Goal: Use online tool/utility: Utilize a website feature to perform a specific function

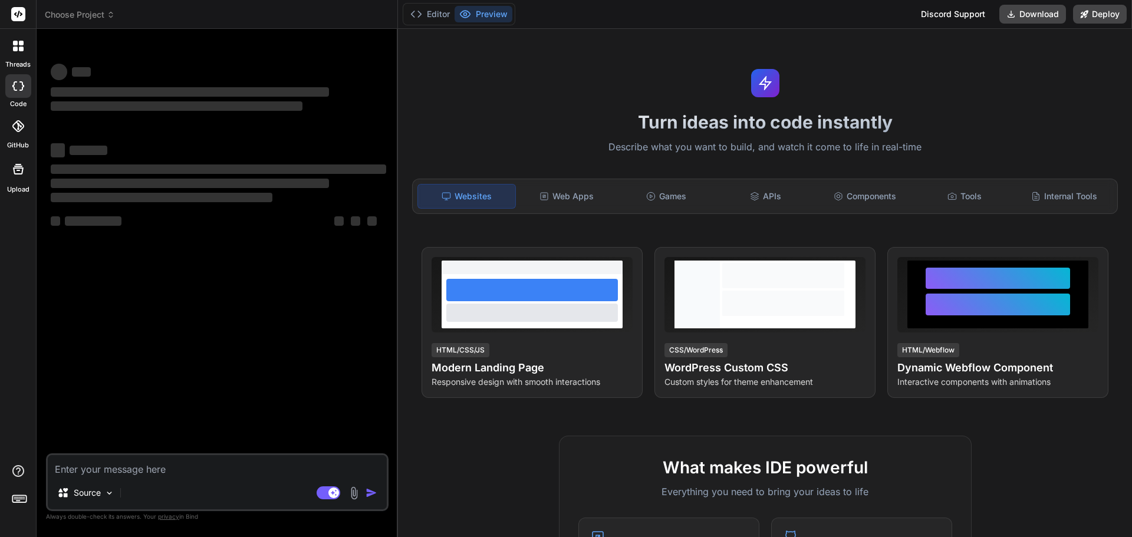
type textarea "x"
click at [159, 165] on span "‌" at bounding box center [218, 168] width 335 height 9
paste textarea "Installing theme from uploaded file: wordpress_cloud_services_theme.zip Unpacki…"
type textarea "Installing theme from uploaded file: wordpress_cloud_services_theme.zip Unpacki…"
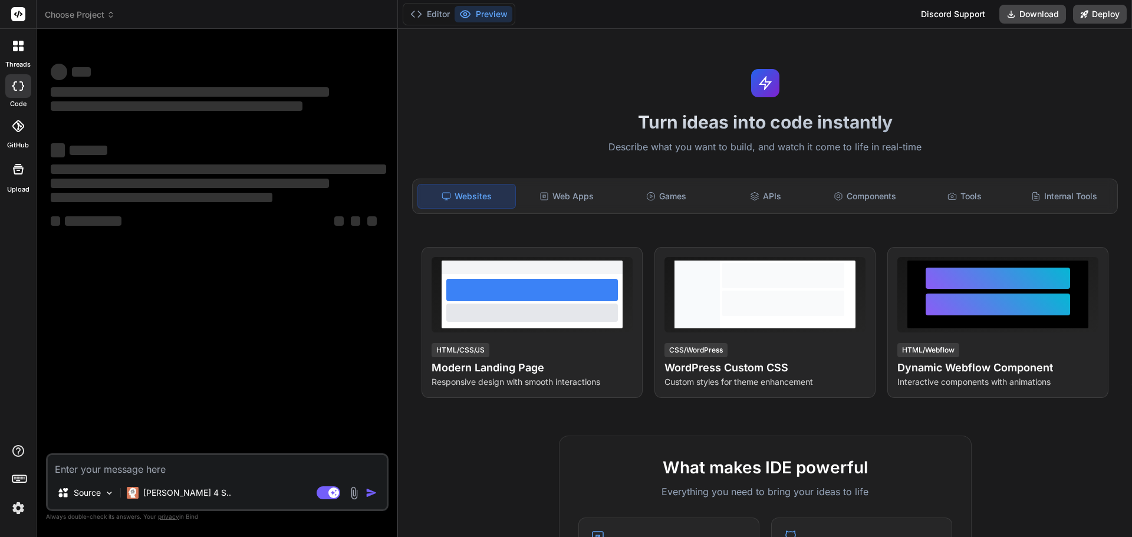
type textarea "x"
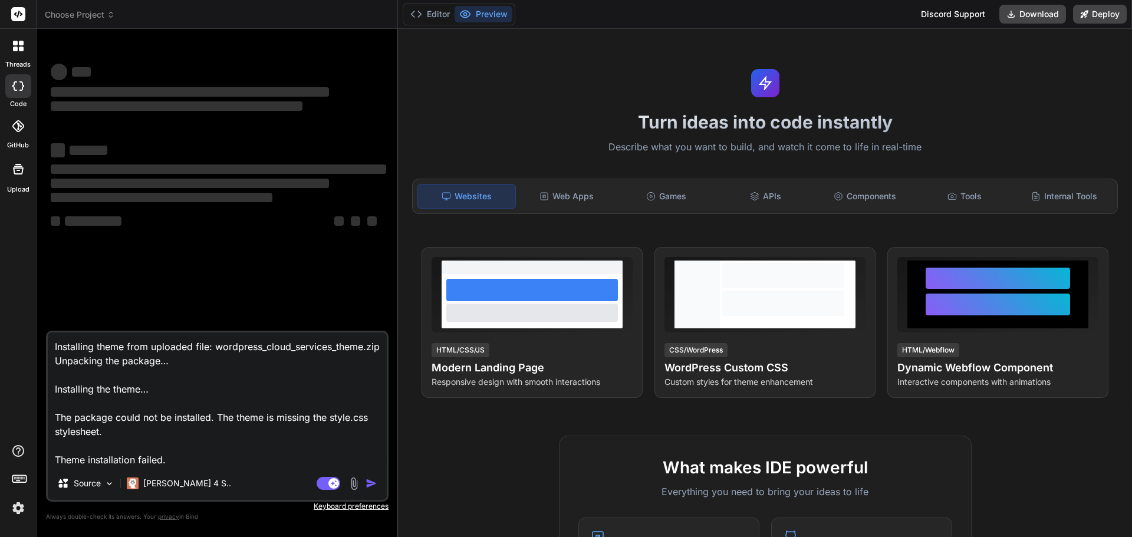
type textarea "Installing theme from uploaded file: wordpress_cloud_services_theme.zip Unpacki…"
click at [19, 501] on img at bounding box center [18, 508] width 20 height 20
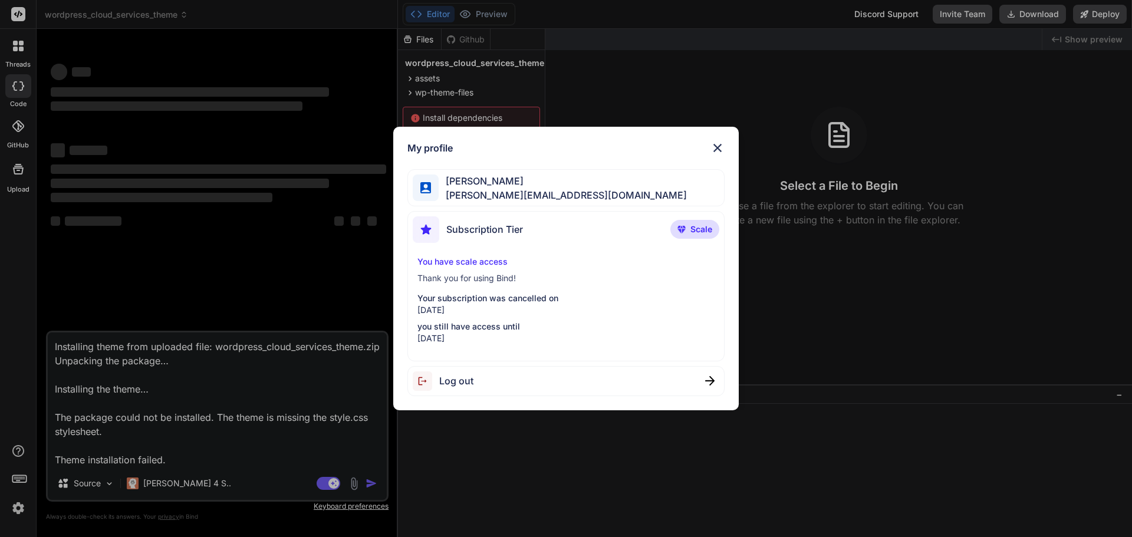
type textarea "x"
